Goal: Use online tool/utility: Use online tool/utility

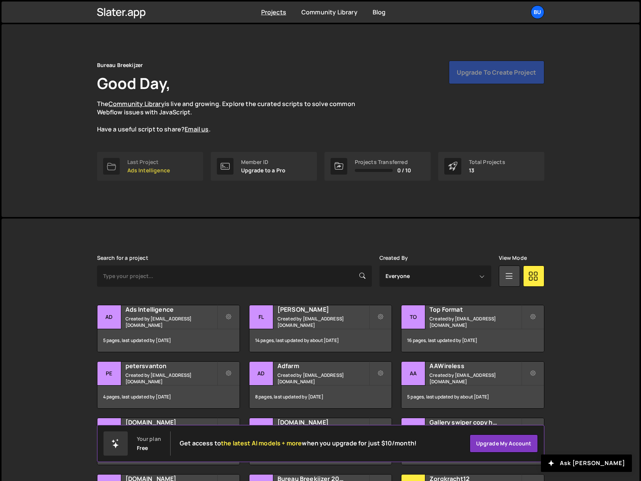
click at [165, 168] on p "Ads Intelligence" at bounding box center [148, 171] width 43 height 6
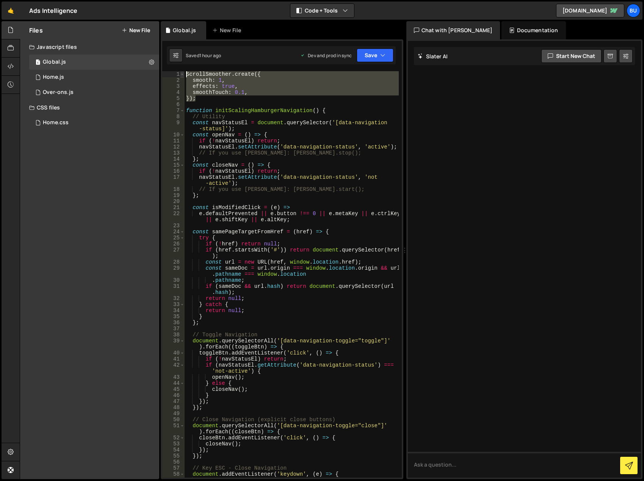
drag, startPoint x: 216, startPoint y: 100, endPoint x: 183, endPoint y: 72, distance: 43.3
click at [184, 72] on div "}); 1 2 3 4 5 6 7 8 9 10 11 12 13 14 15 16 17 18 19 20 21 22 23 24 25 26 27 28 …" at bounding box center [282, 274] width 240 height 407
type textarea "ScrollSmoother.create({ smooth: 1,"
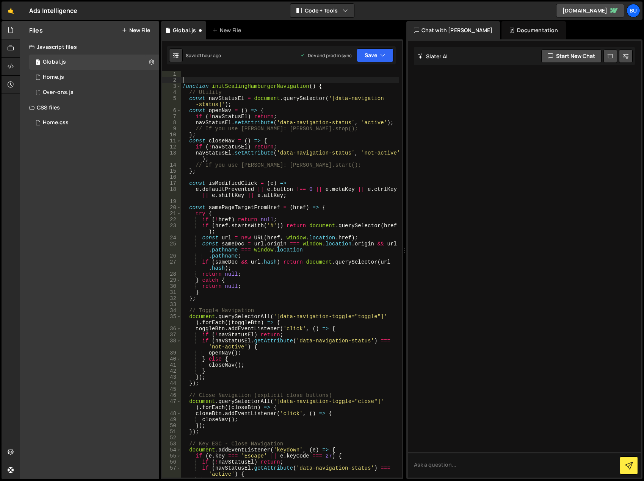
type textarea "function initScalingHamburgerNavigation() {"
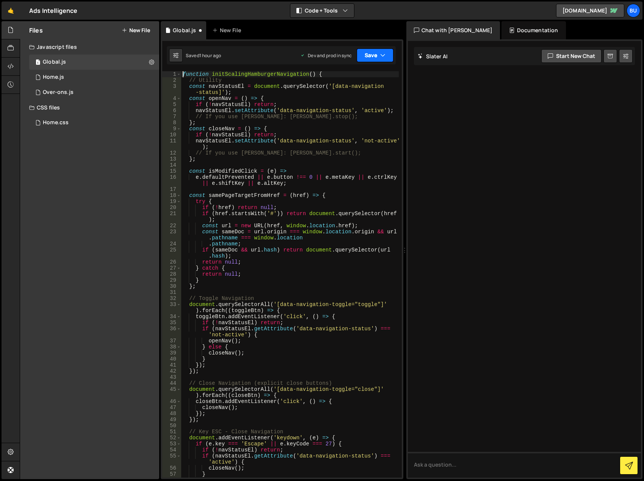
click at [379, 52] on button "Save" at bounding box center [375, 56] width 37 height 14
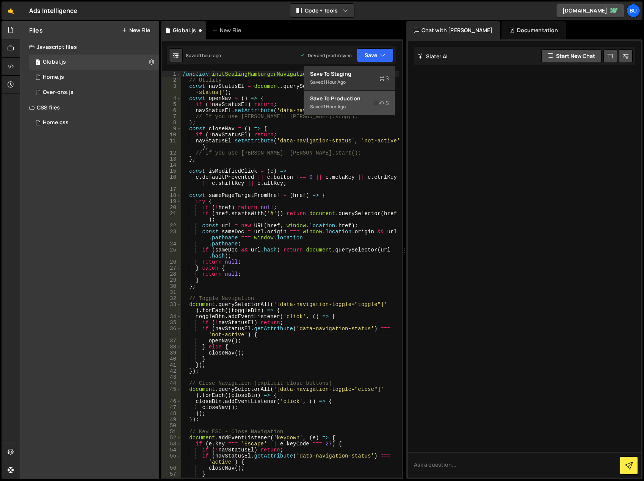
click at [361, 100] on div "Save to Production S" at bounding box center [349, 99] width 79 height 8
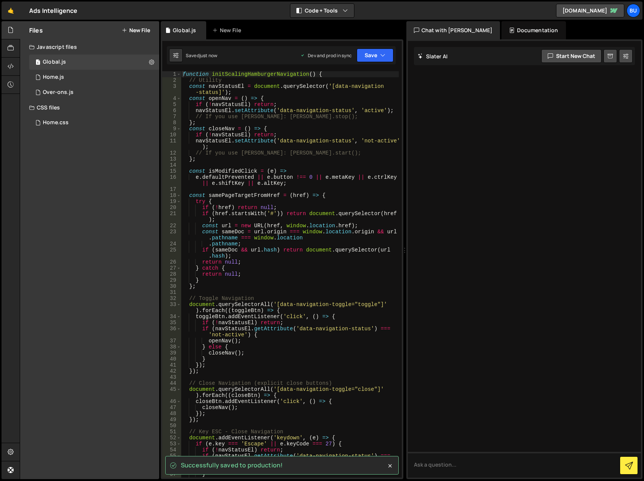
click at [131, 248] on div "Files New File Javascript files 1 Global.js 0 1 Home.js 0 1 Over-ons.js 0 CSS f…" at bounding box center [89, 250] width 139 height 458
